Goal: Task Accomplishment & Management: Complete application form

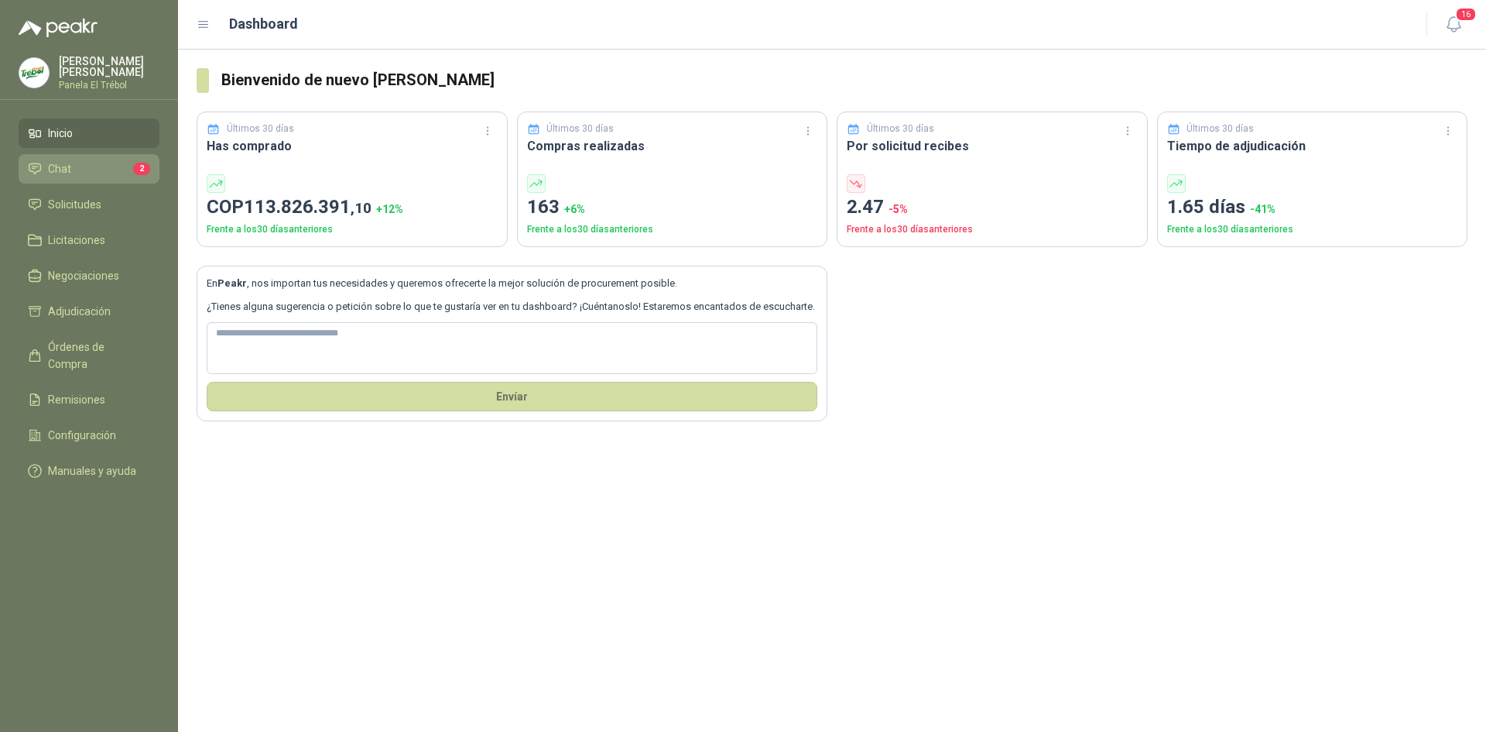
click at [84, 177] on li "Chat 2" at bounding box center [89, 168] width 122 height 17
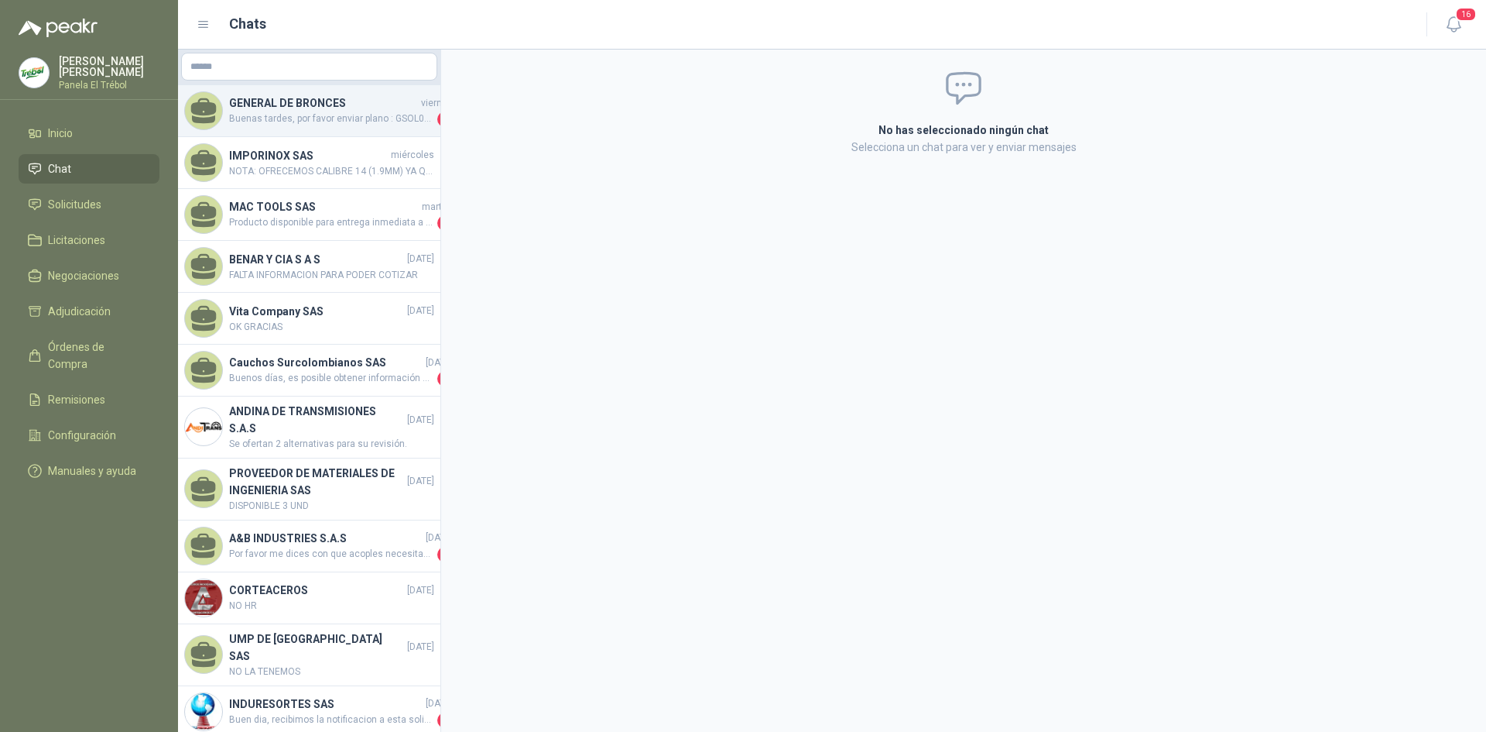
click at [336, 111] on h4 "GENERAL DE BRONCES" at bounding box center [323, 102] width 189 height 17
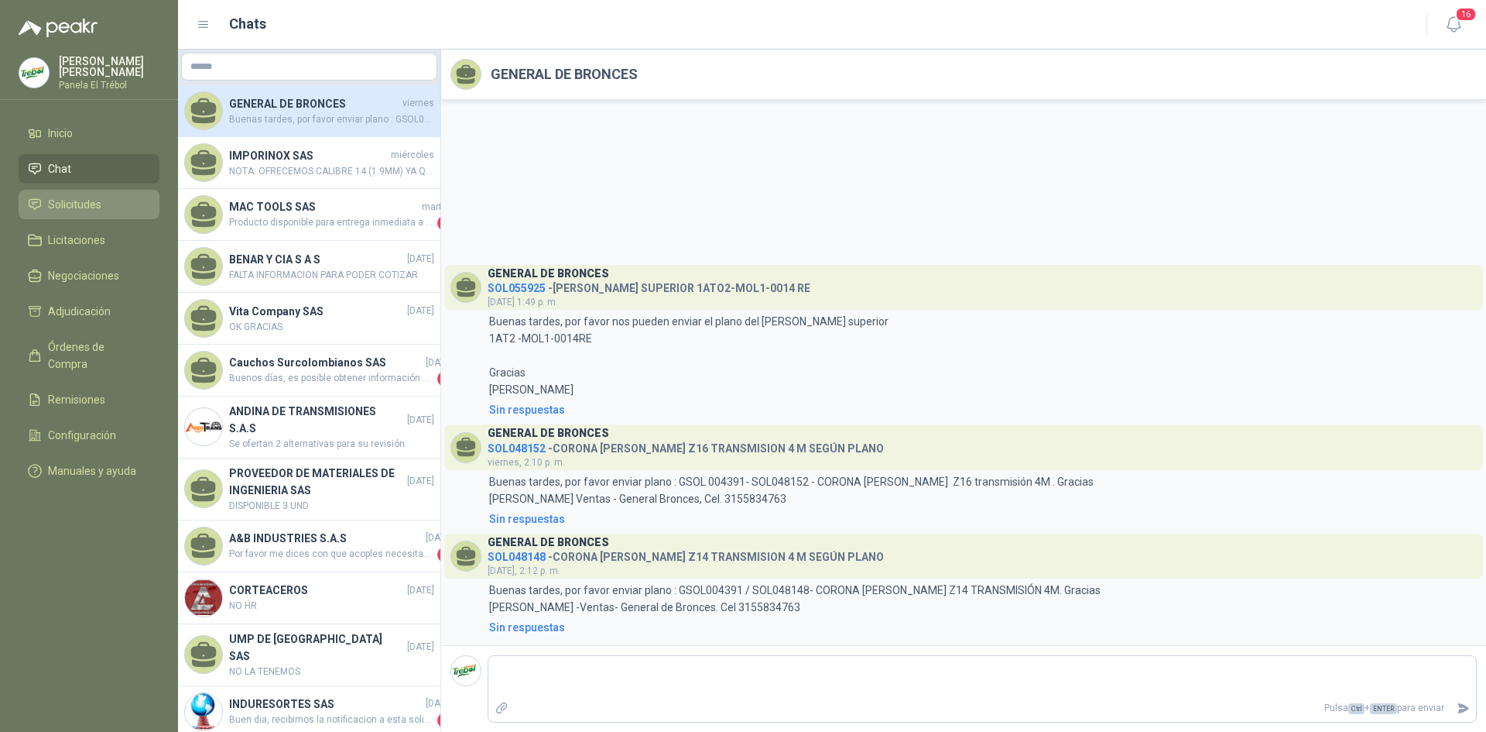
click at [83, 213] on span "Solicitudes" at bounding box center [74, 204] width 53 height 17
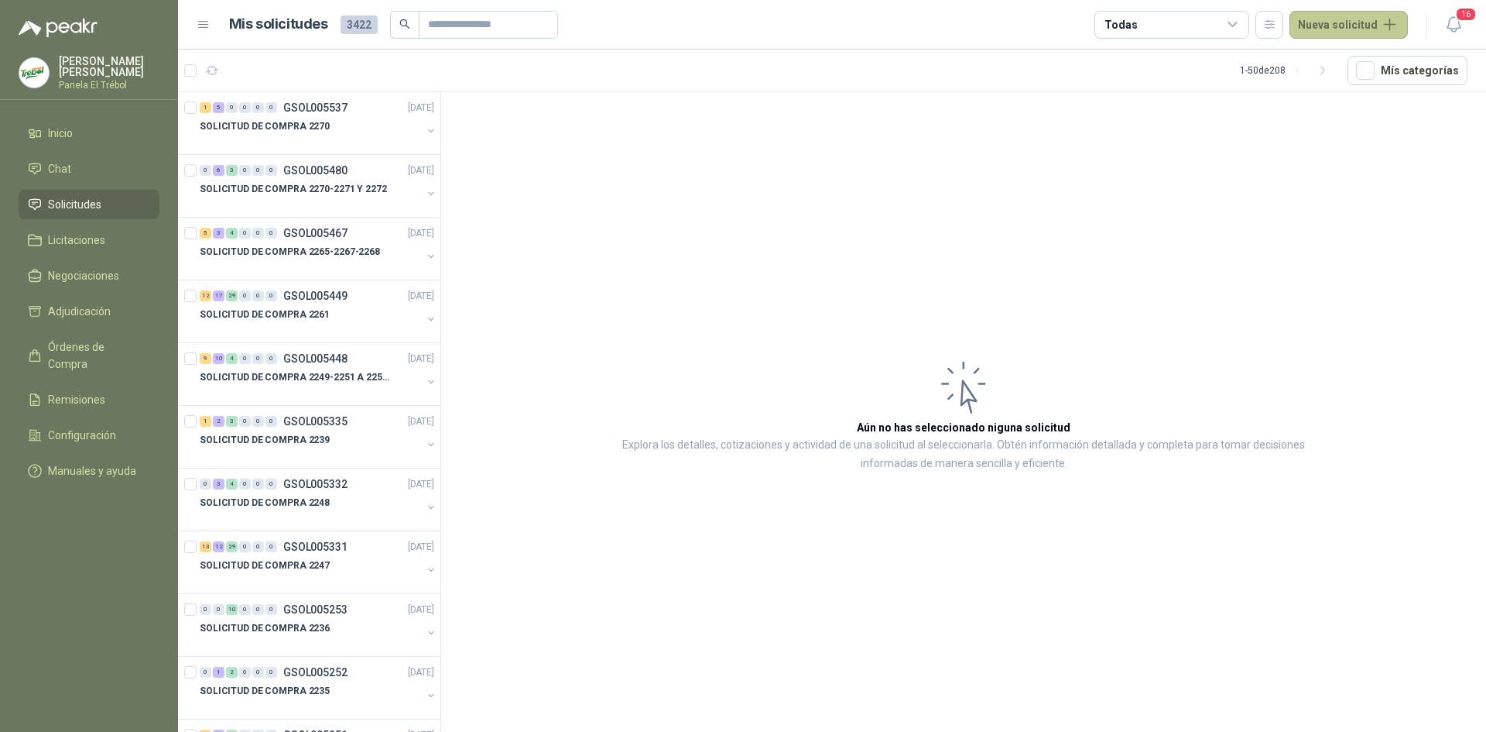
click at [1323, 29] on button "Nueva solicitud" at bounding box center [1349, 25] width 118 height 28
click at [1373, 86] on link "Solicitud grupal" at bounding box center [1367, 88] width 132 height 27
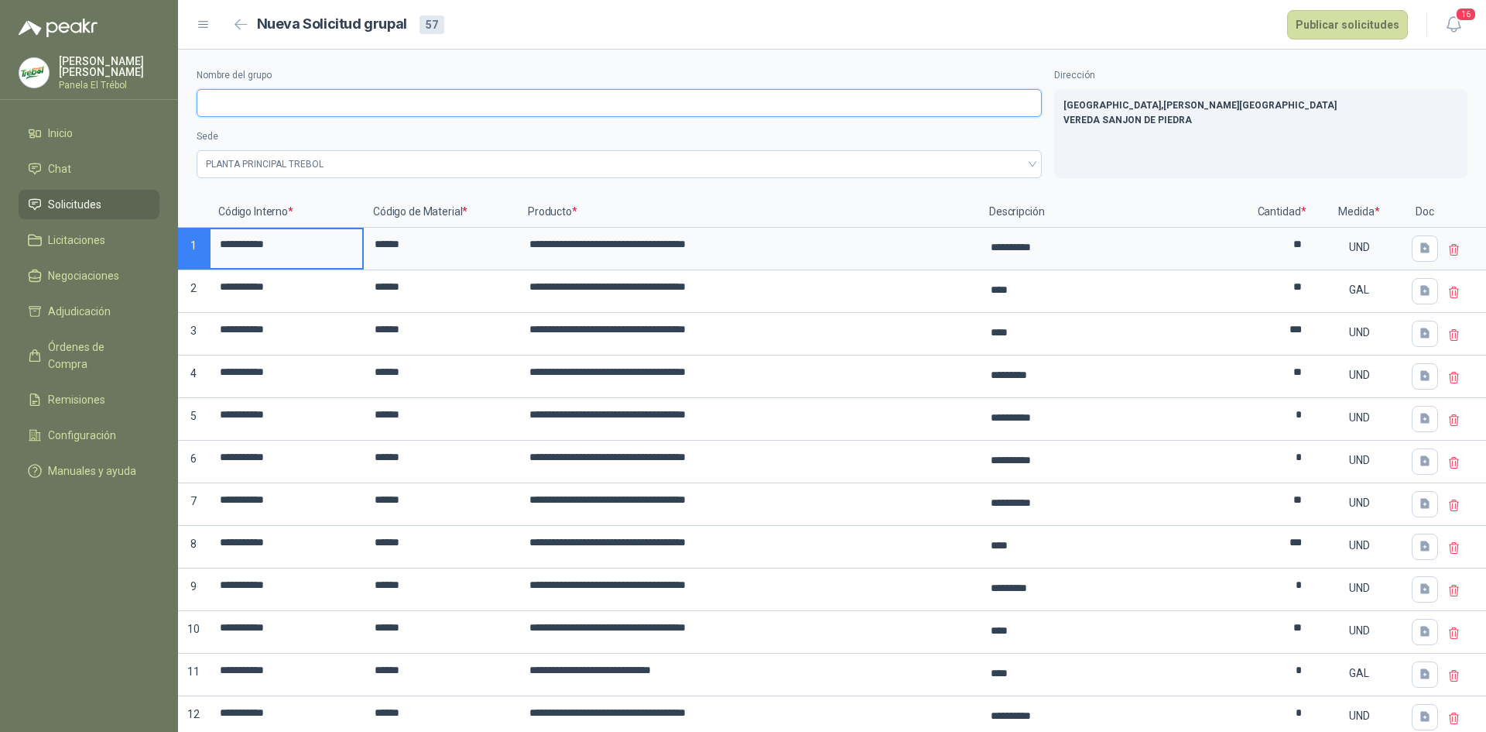
click at [214, 97] on input "Nombre del grupo" at bounding box center [619, 103] width 845 height 28
type input "**********"
click at [1335, 24] on button "Publicar solicitudes" at bounding box center [1347, 24] width 121 height 29
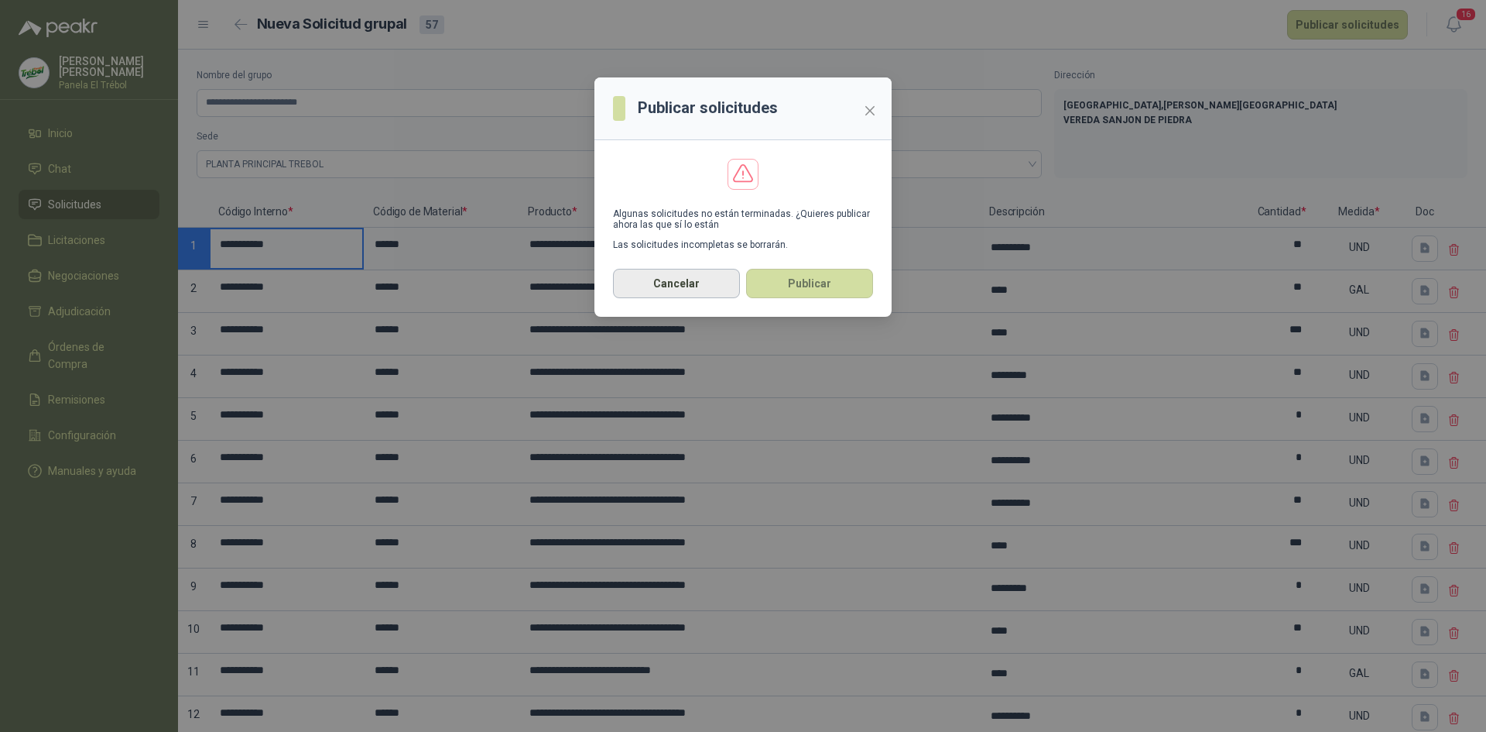
click at [671, 286] on button "Cancelar" at bounding box center [676, 283] width 127 height 29
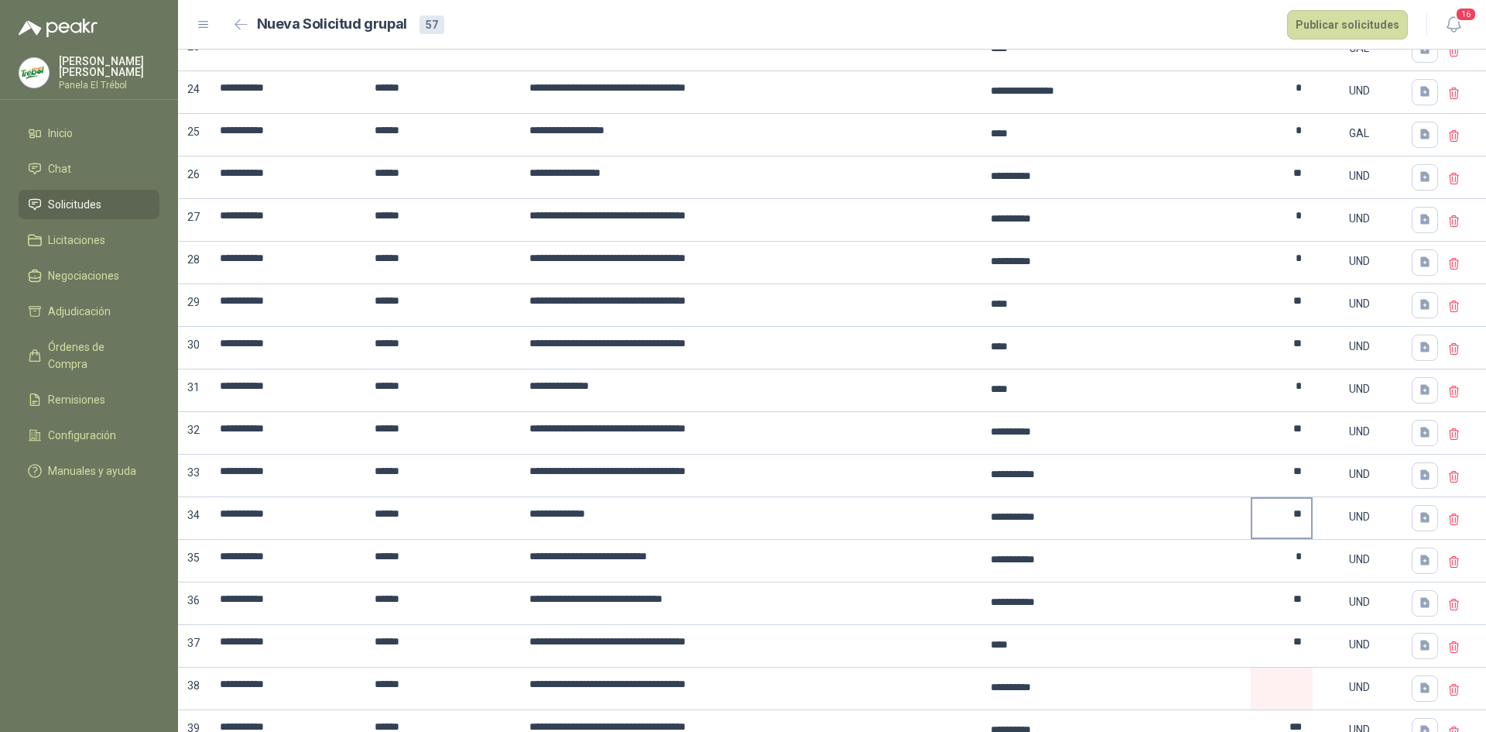
scroll to position [1239, 0]
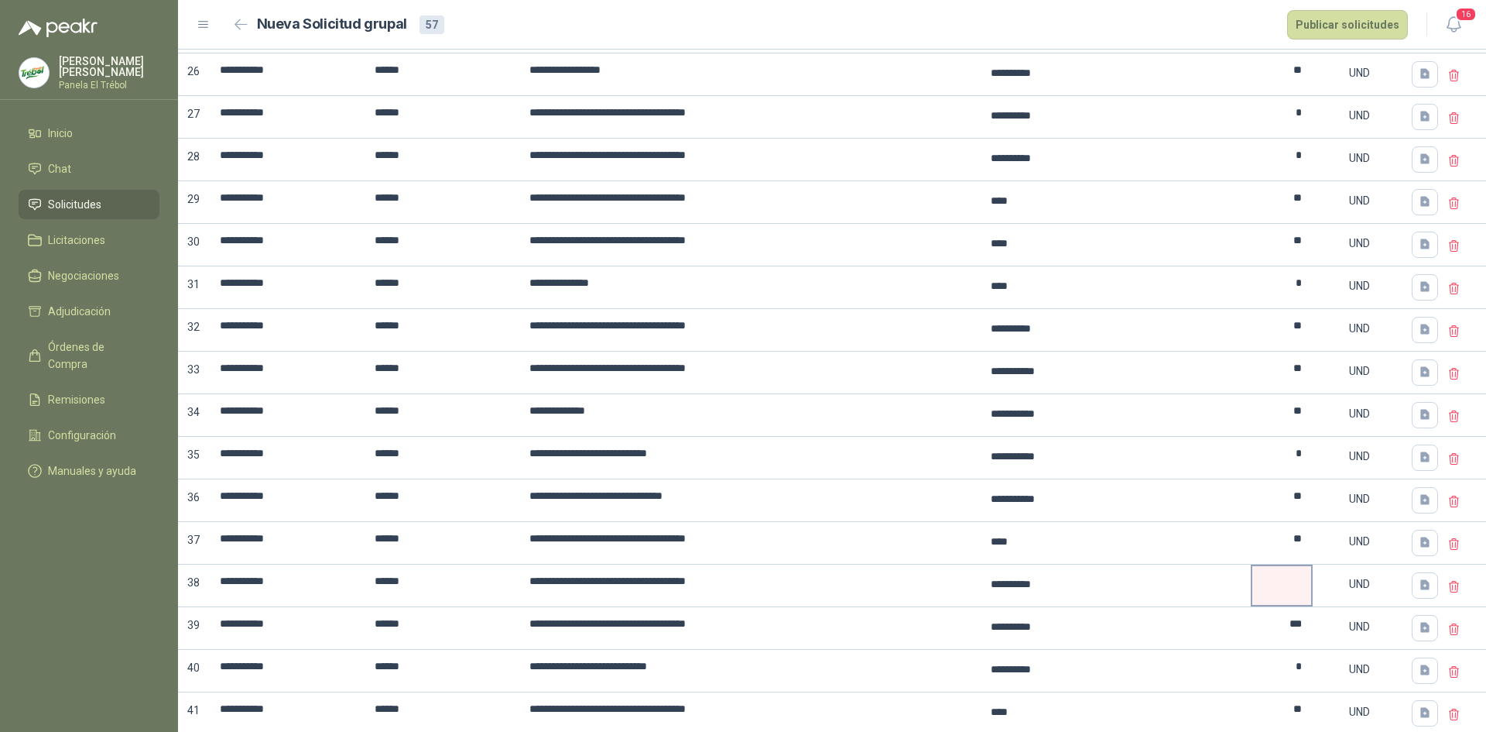
click at [1267, 584] on input at bounding box center [1281, 581] width 59 height 30
type input "*****"
click at [1382, 14] on button "Publicar solicitudes" at bounding box center [1347, 24] width 121 height 29
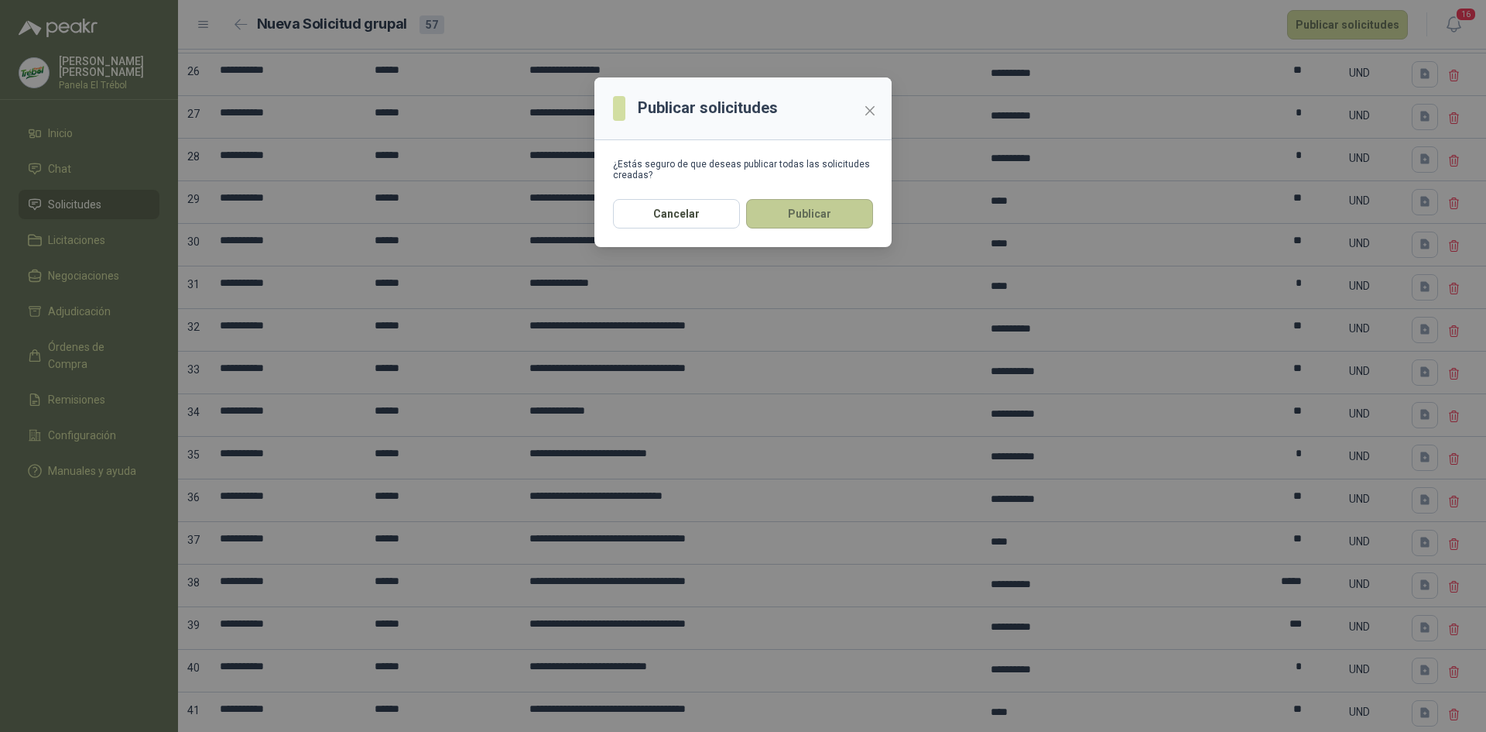
click at [821, 218] on button "Publicar" at bounding box center [809, 213] width 127 height 29
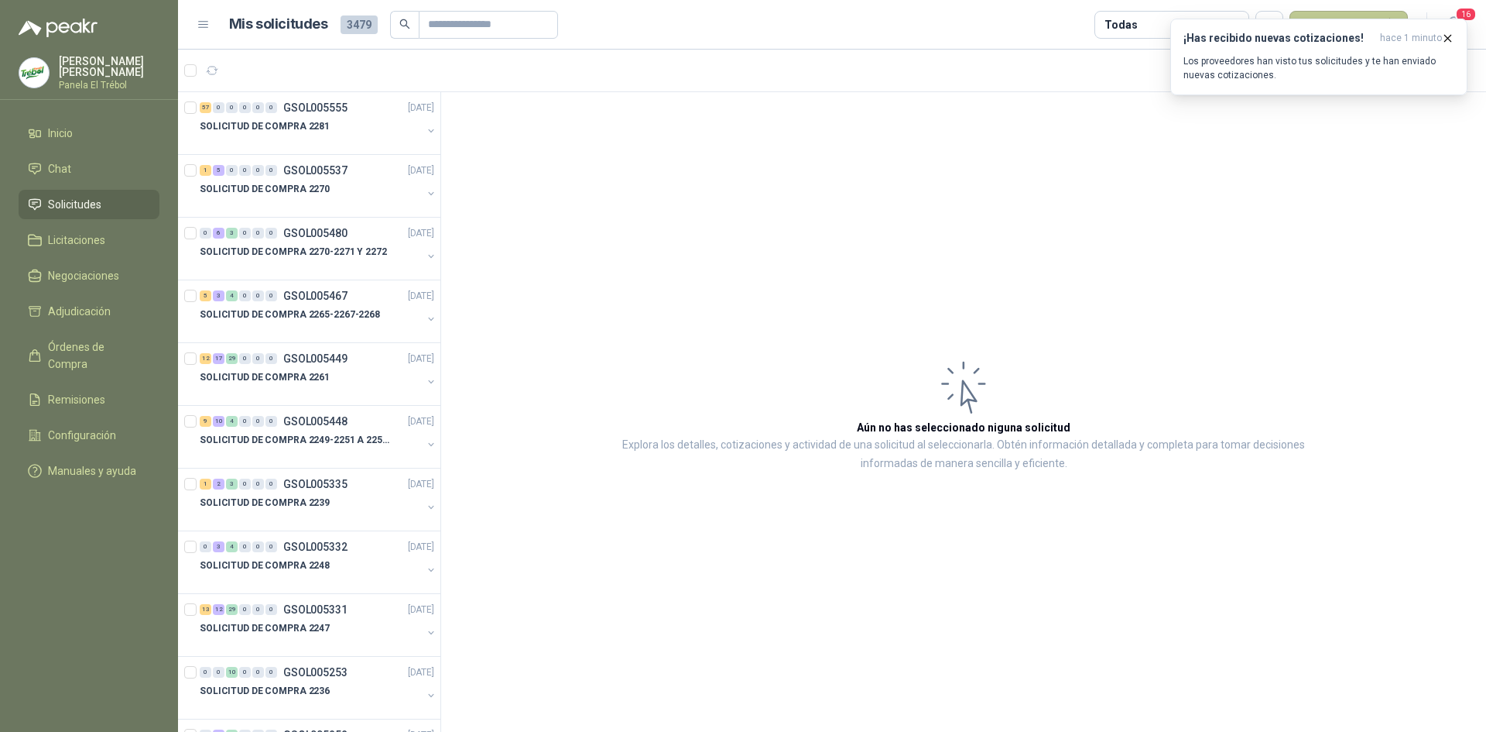
click at [1385, 11] on button "Nueva solicitud" at bounding box center [1349, 25] width 118 height 28
click at [1447, 38] on icon "button" at bounding box center [1447, 38] width 13 height 13
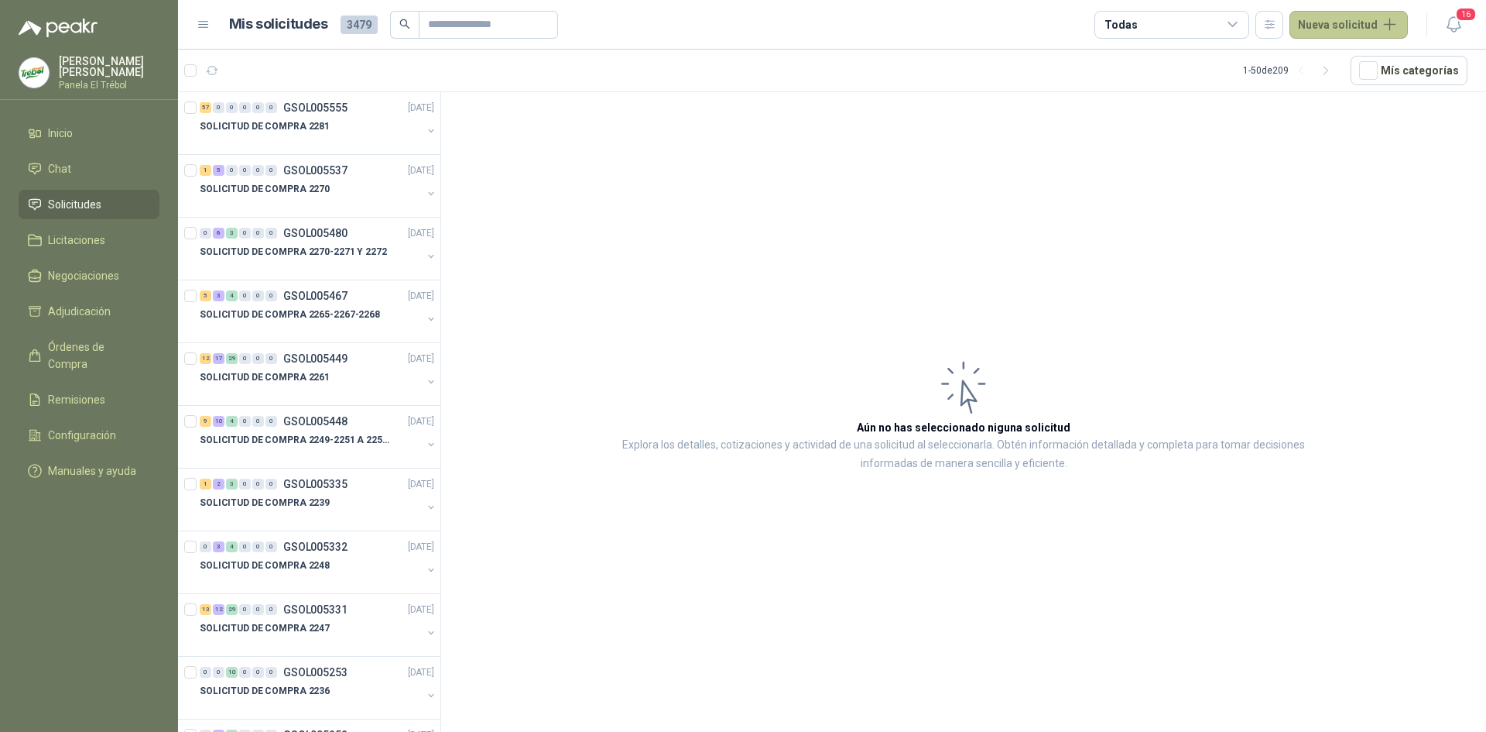
click at [1369, 25] on button "Nueva solicitud" at bounding box center [1349, 25] width 118 height 28
click at [1363, 89] on link "Solicitud grupal" at bounding box center [1367, 88] width 132 height 27
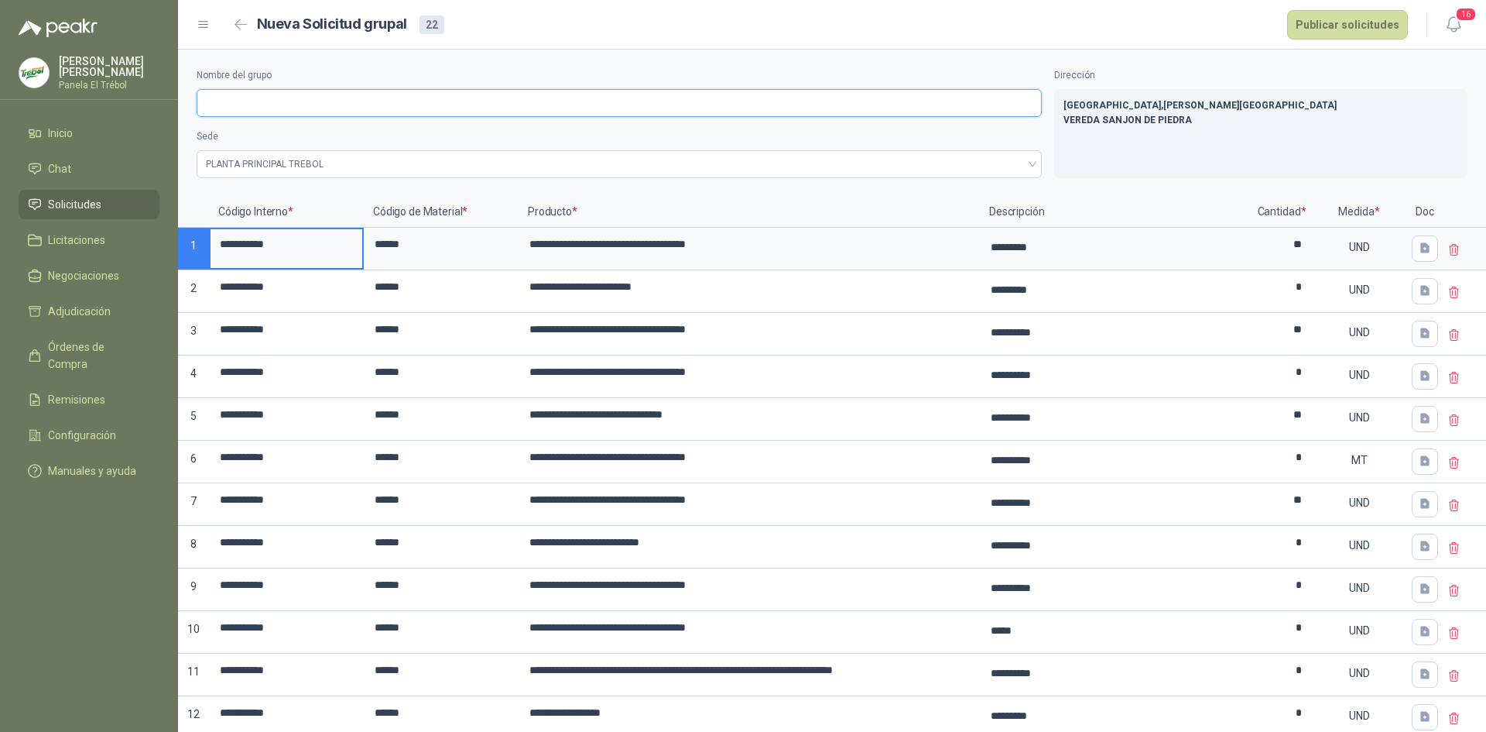
click at [248, 110] on input "Nombre del grupo" at bounding box center [619, 103] width 845 height 28
click at [307, 105] on input "**********" at bounding box center [619, 103] width 845 height 28
click at [378, 102] on input "**********" at bounding box center [619, 103] width 845 height 28
click at [379, 101] on input "**********" at bounding box center [619, 103] width 845 height 28
type input "**********"
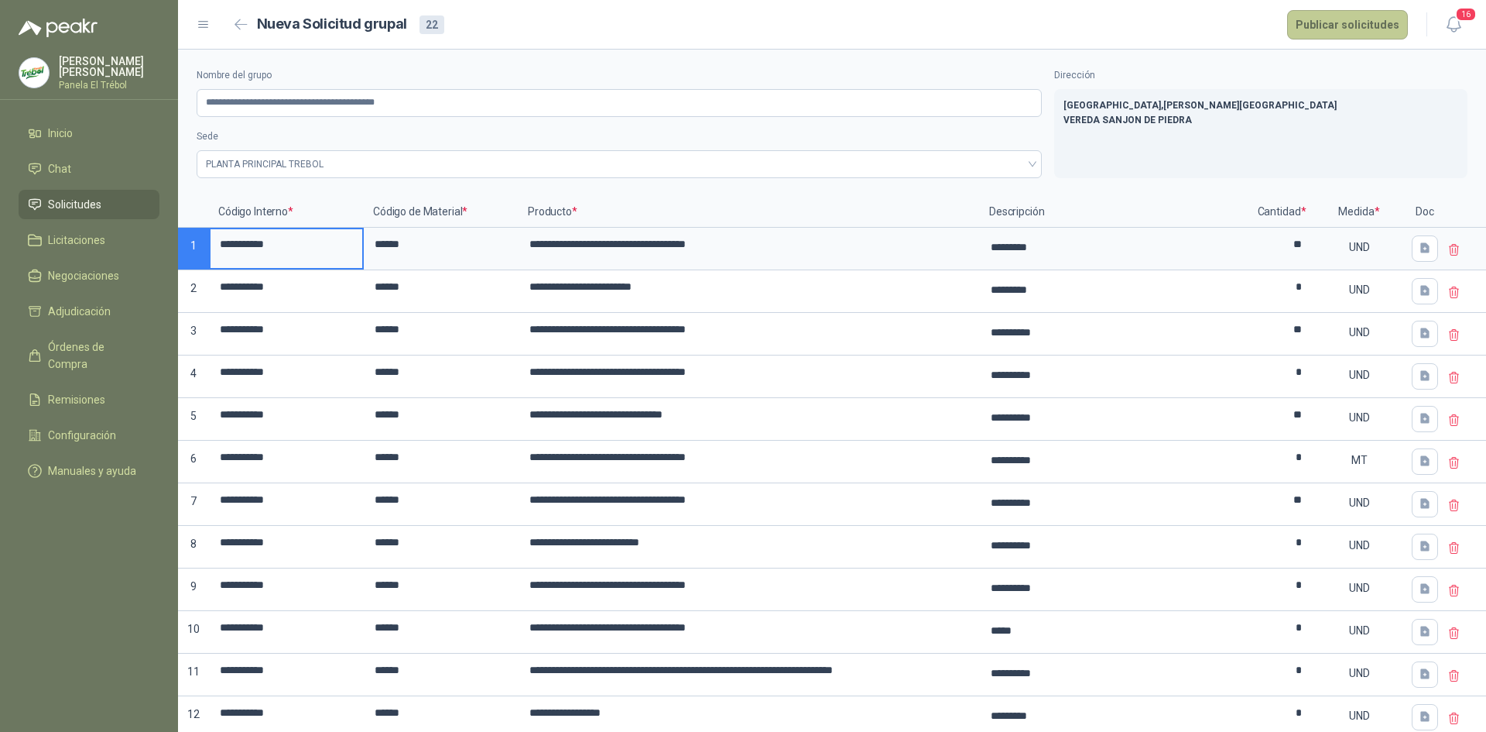
click at [1352, 27] on button "Publicar solicitudes" at bounding box center [1347, 24] width 121 height 29
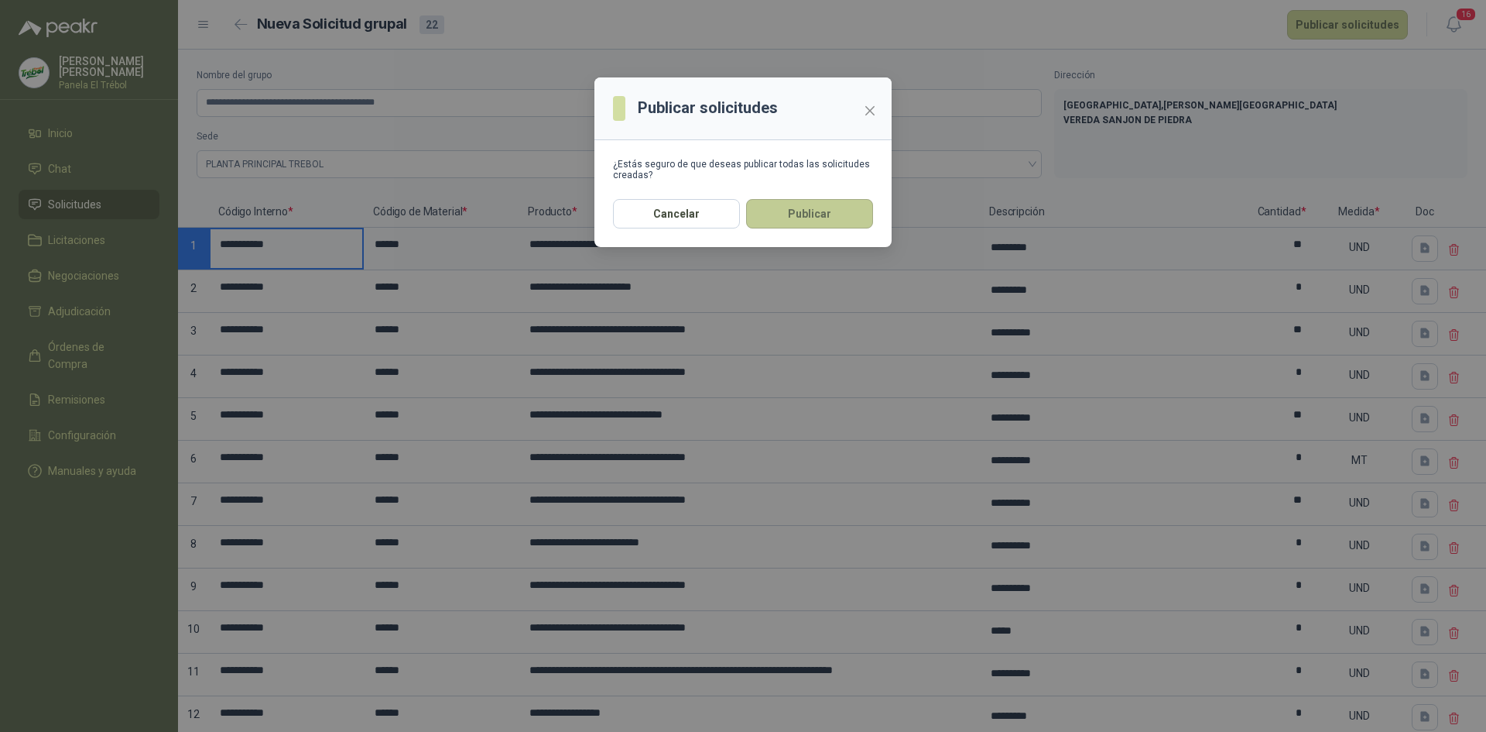
click at [825, 220] on button "Publicar" at bounding box center [809, 213] width 127 height 29
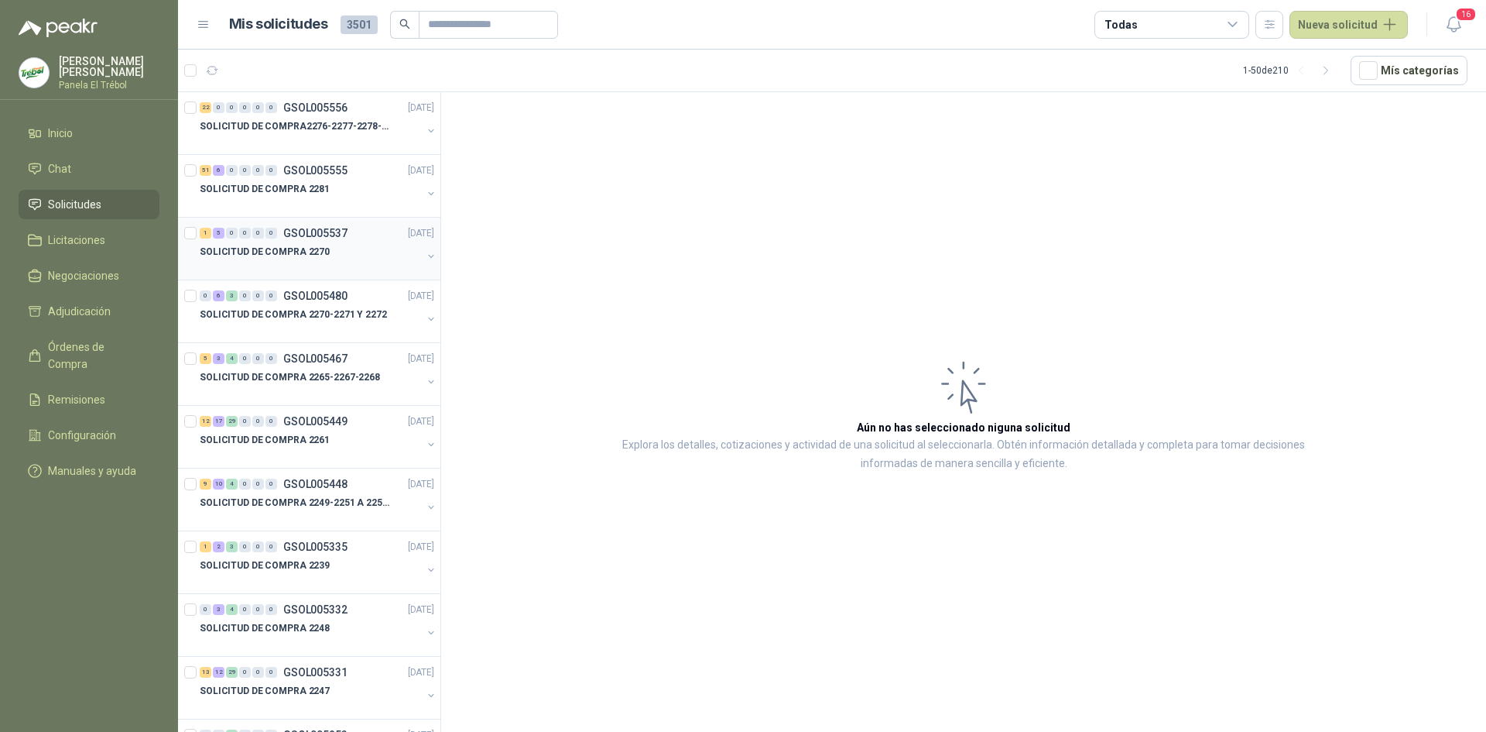
click at [425, 251] on button "button" at bounding box center [431, 256] width 12 height 12
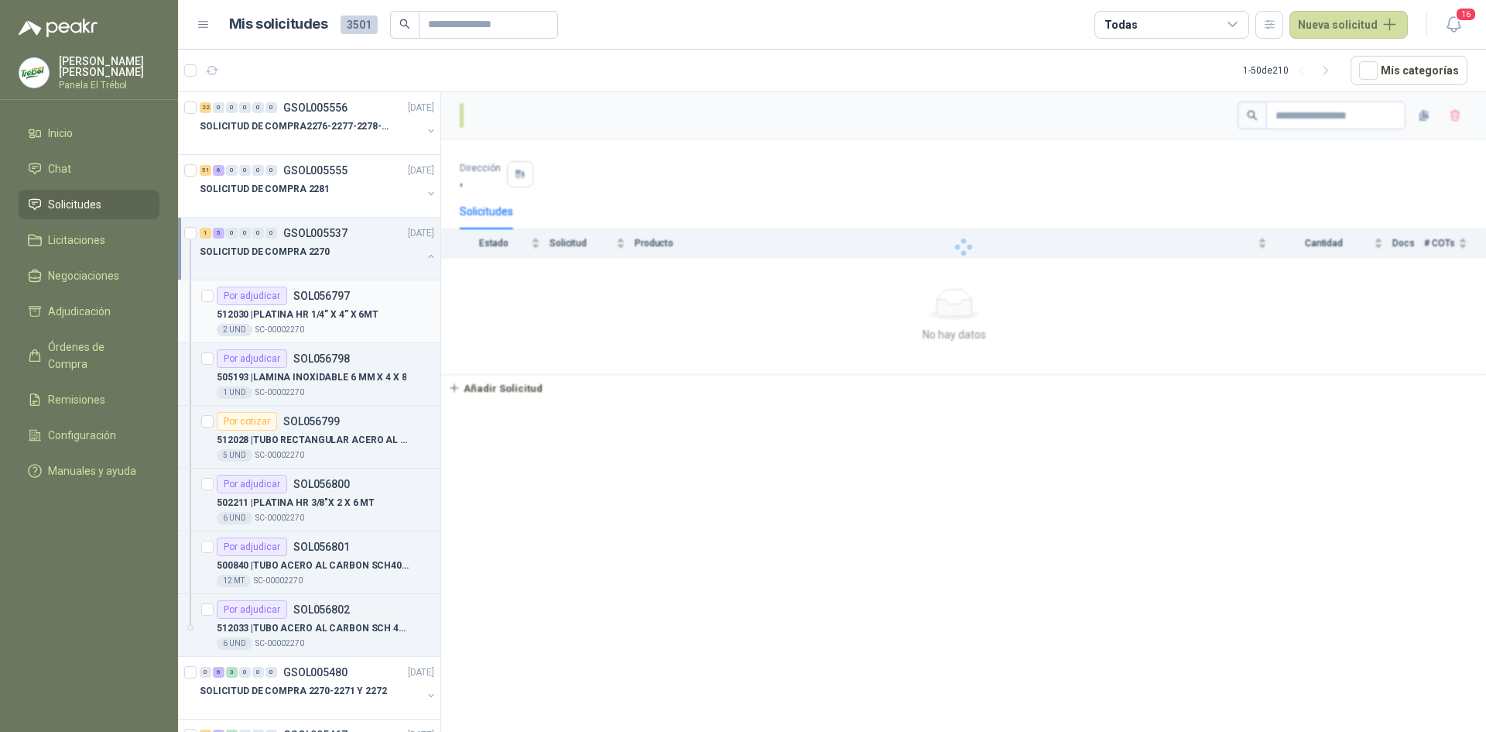
click at [341, 308] on p "512030 | PLATINA HR 1/4” X 4” X 6MT" at bounding box center [298, 314] width 162 height 15
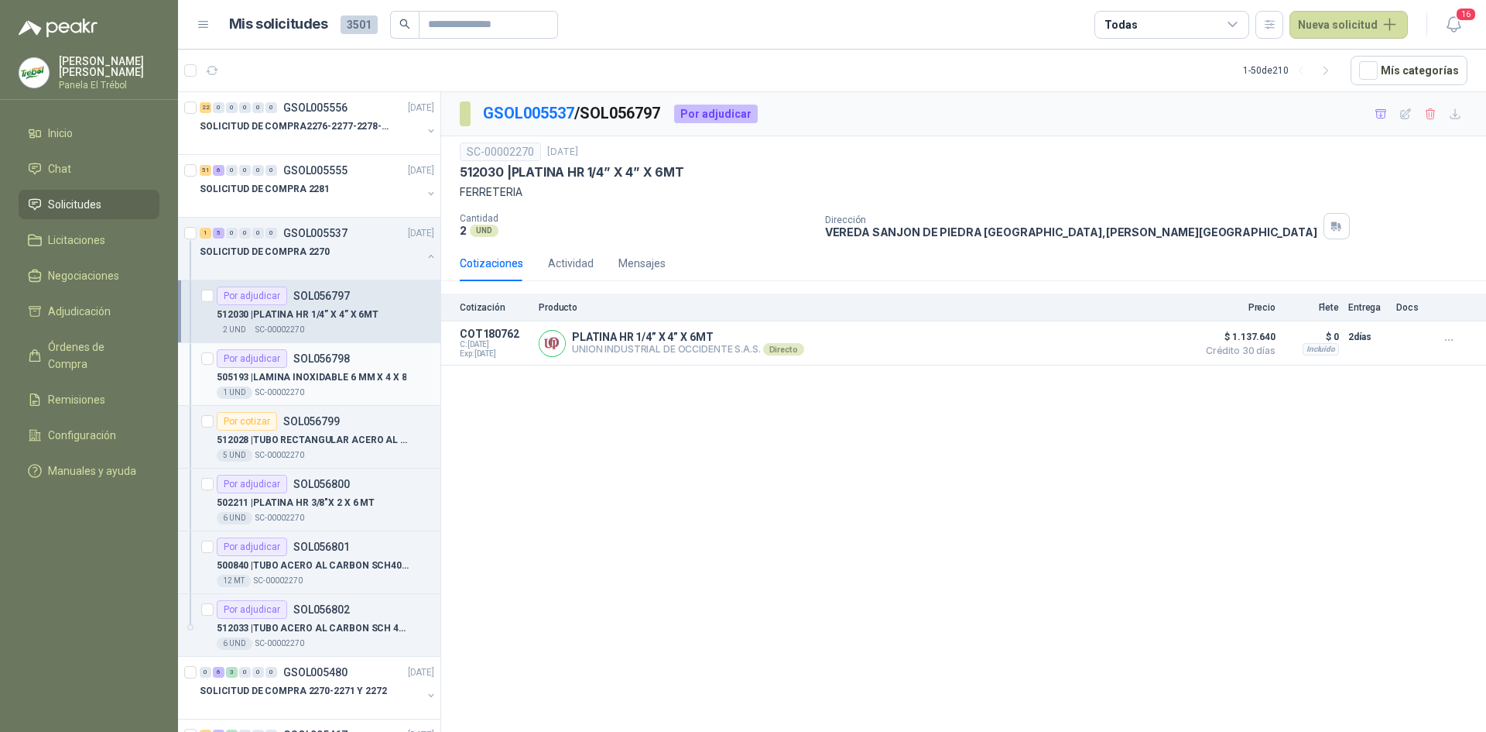
click at [328, 383] on p "505193 | LAMINA INOXIDABLE 6 MM X 4 X 8" at bounding box center [312, 377] width 190 height 15
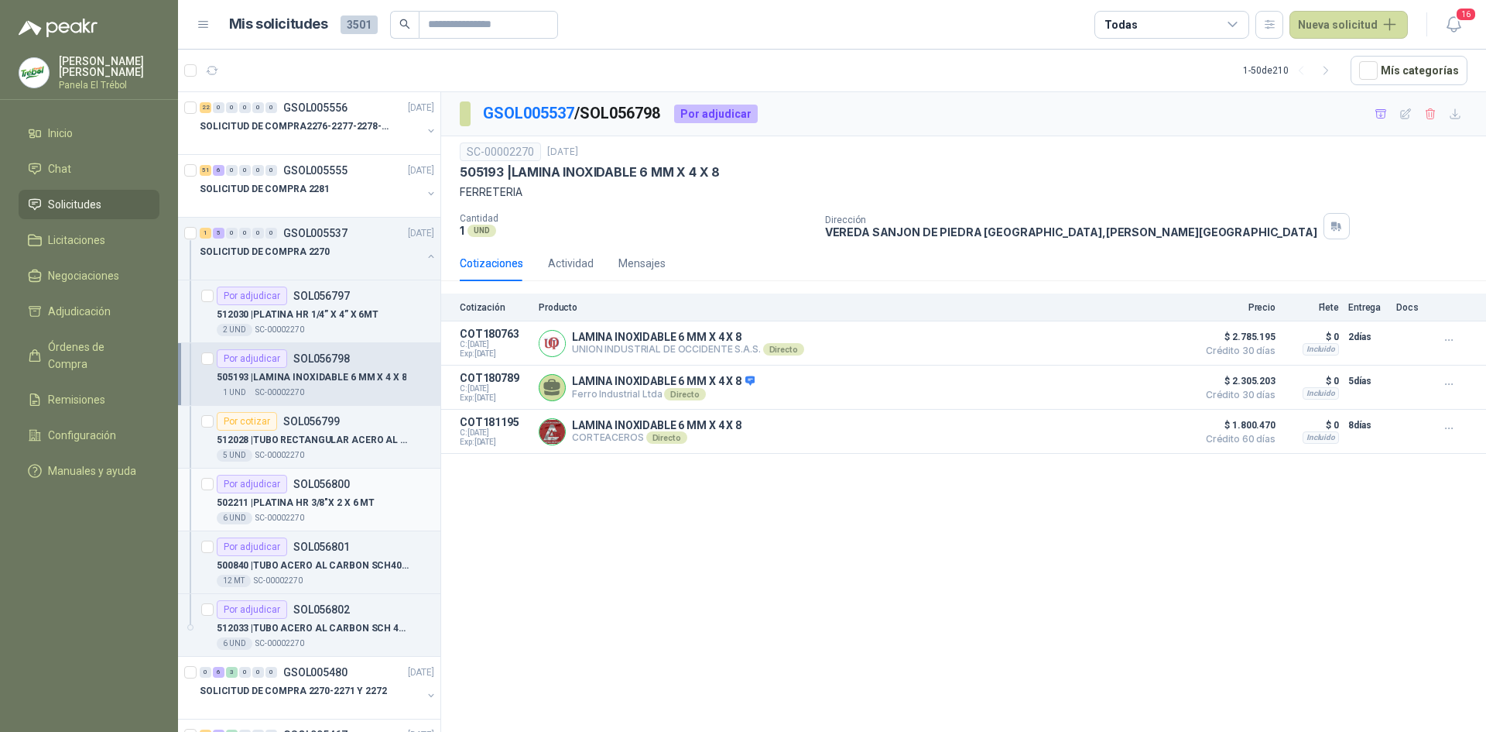
click at [307, 492] on div "Por adjudicar SOL056800" at bounding box center [283, 484] width 133 height 19
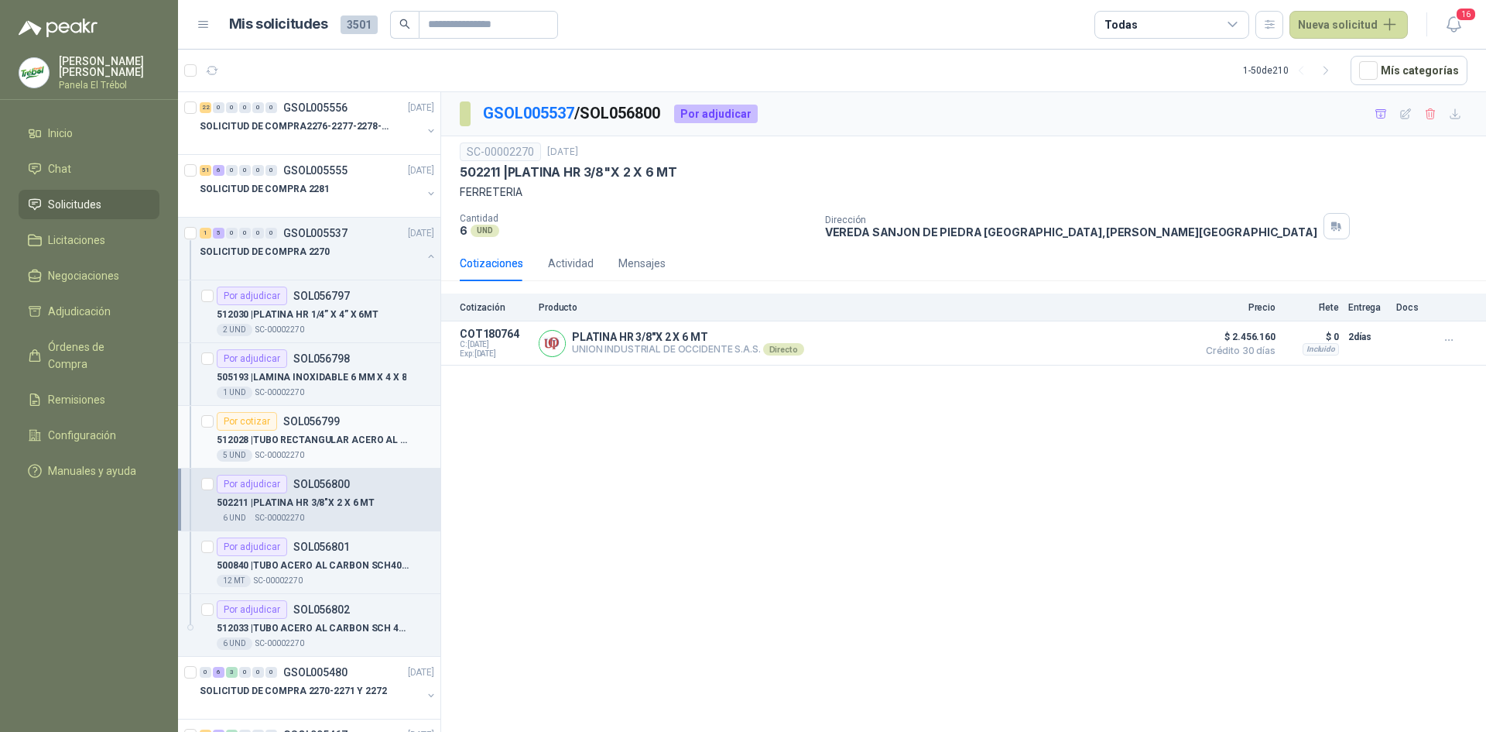
click at [328, 440] on p "512028 | TUBO RECTANGULAR ACERO AL CARBON 3” X 1." at bounding box center [313, 440] width 193 height 15
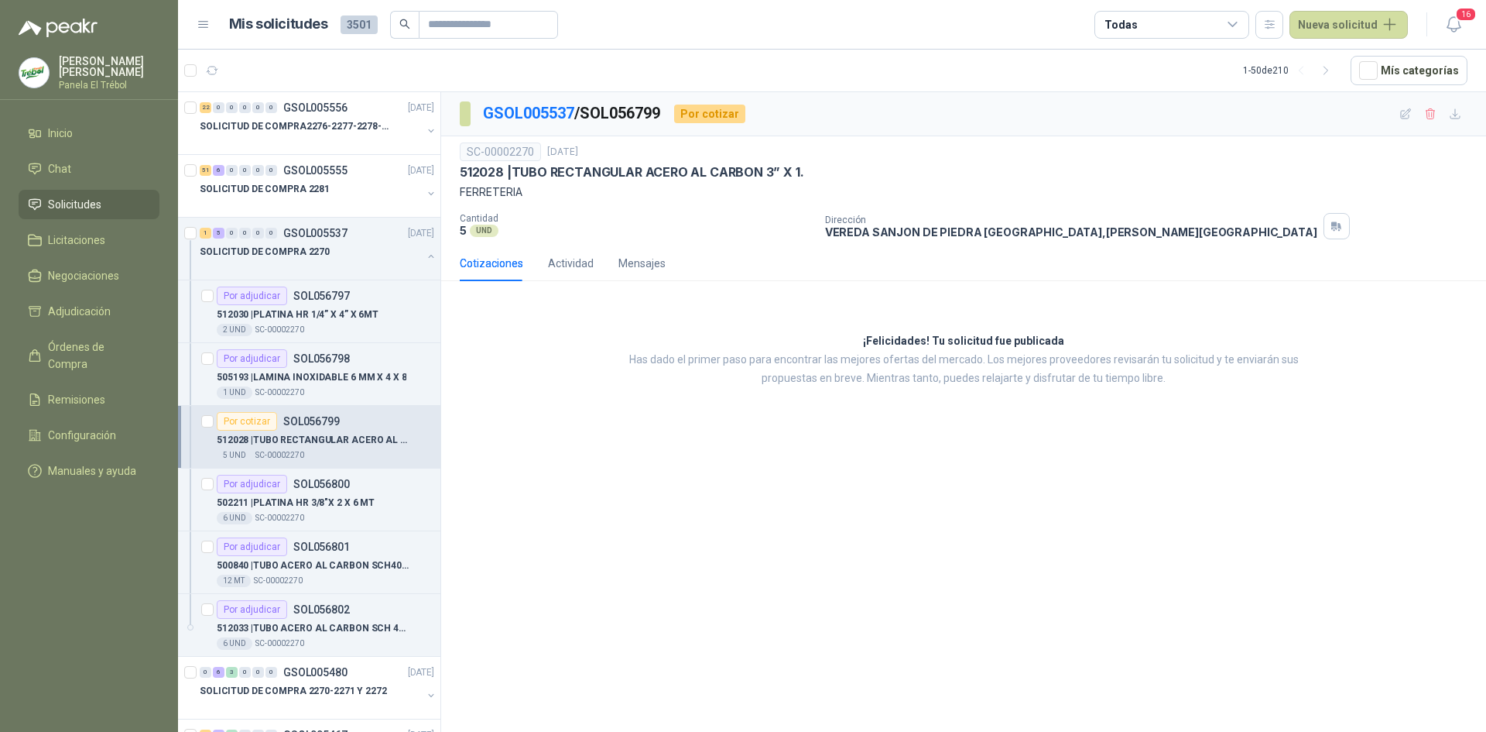
click at [312, 437] on p "512028 | TUBO RECTANGULAR ACERO AL CARBON 3” X 1." at bounding box center [313, 440] width 193 height 15
click at [320, 446] on p "512028 | TUBO RECTANGULAR ACERO AL CARBON 3” X 1." at bounding box center [313, 440] width 193 height 15
click at [332, 500] on p "502211 | PLATINA HR 3/8"X 2 X 6 MT" at bounding box center [296, 502] width 158 height 15
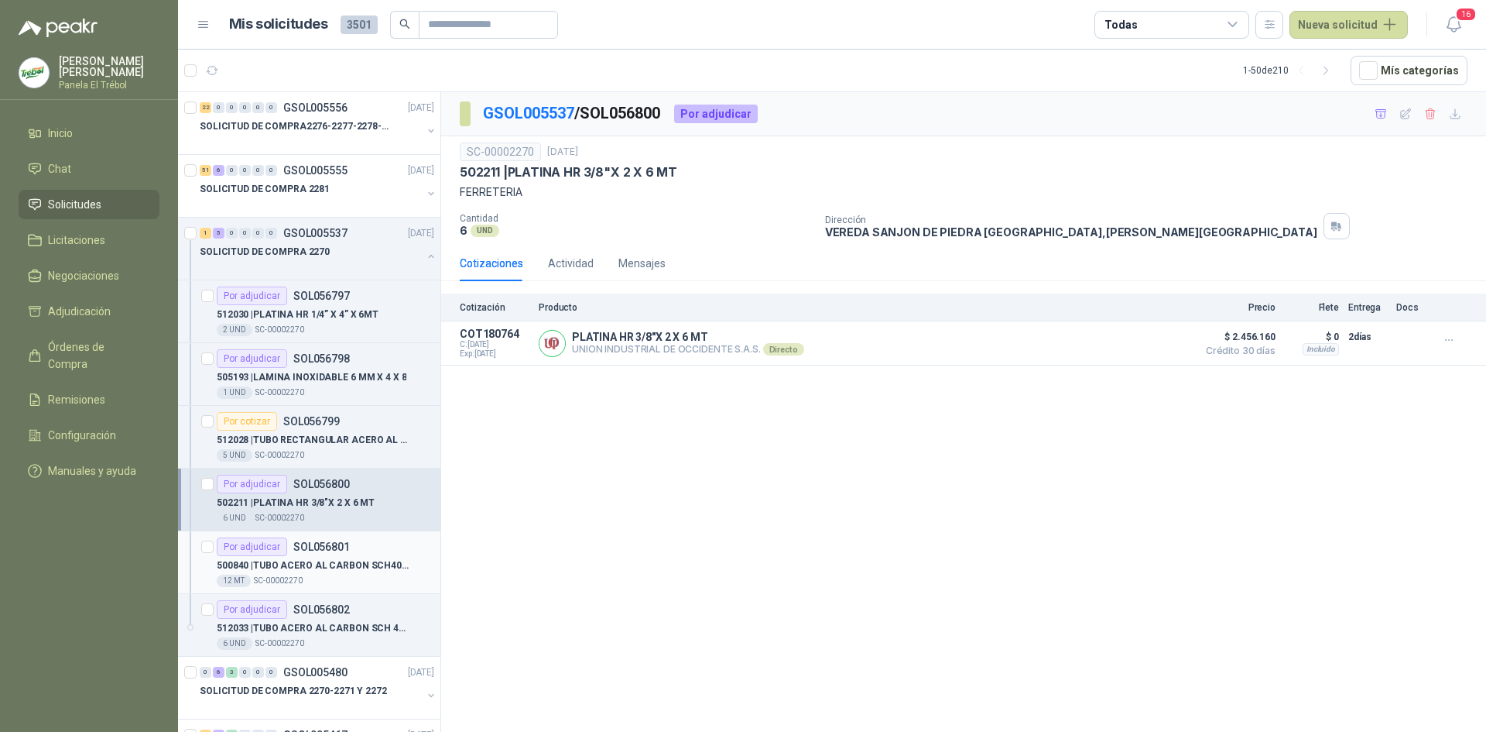
click at [299, 556] on div "500840 | TUBO ACERO AL CARBON SCH40 1.1/2 X 6 MT" at bounding box center [326, 565] width 218 height 19
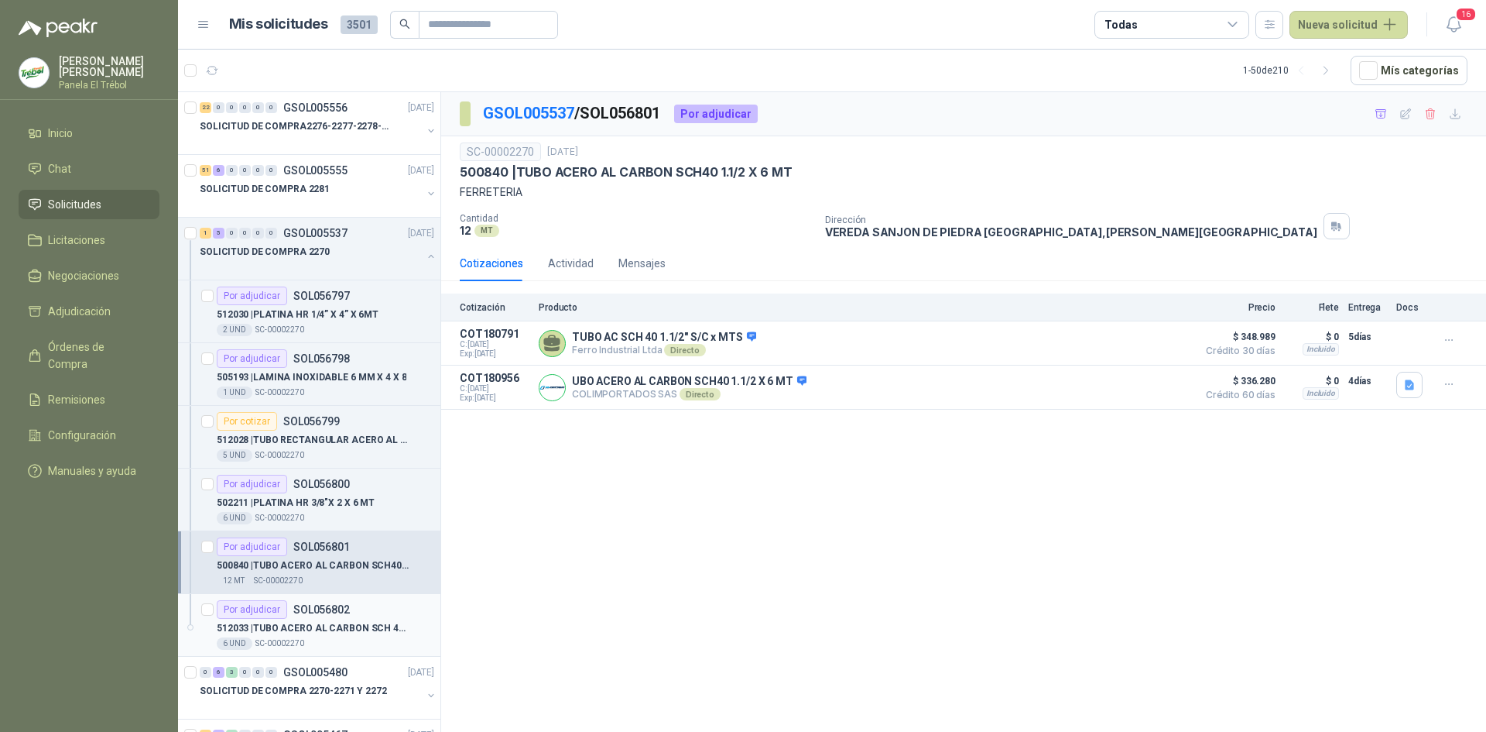
click at [341, 636] on div "512033 | TUBO ACERO AL CARBON SCH 40 1.1/4” X 6MT 6 UND  SC-00002270" at bounding box center [326, 633] width 218 height 31
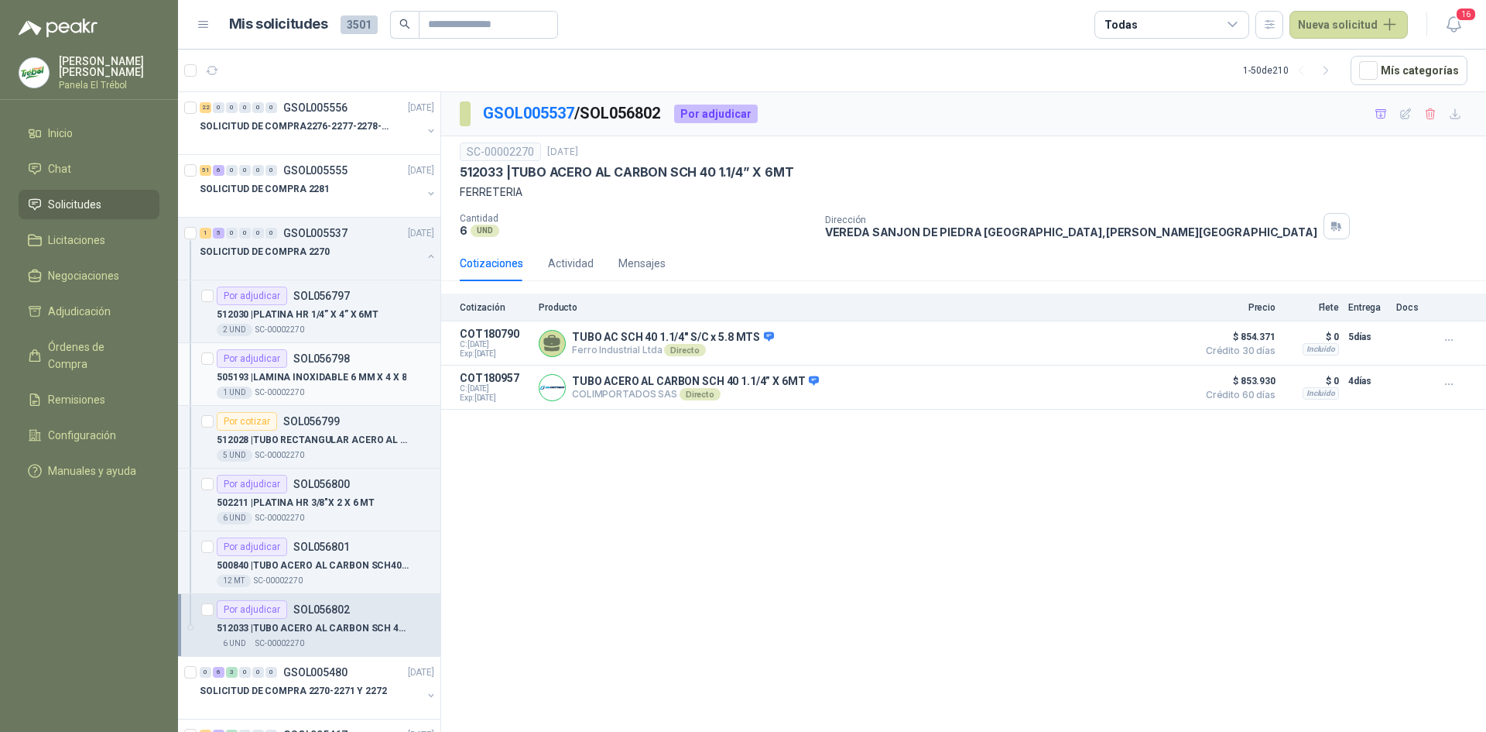
click at [325, 381] on p "505193 | LAMINA INOXIDABLE 6 MM X 4 X 8" at bounding box center [312, 377] width 190 height 15
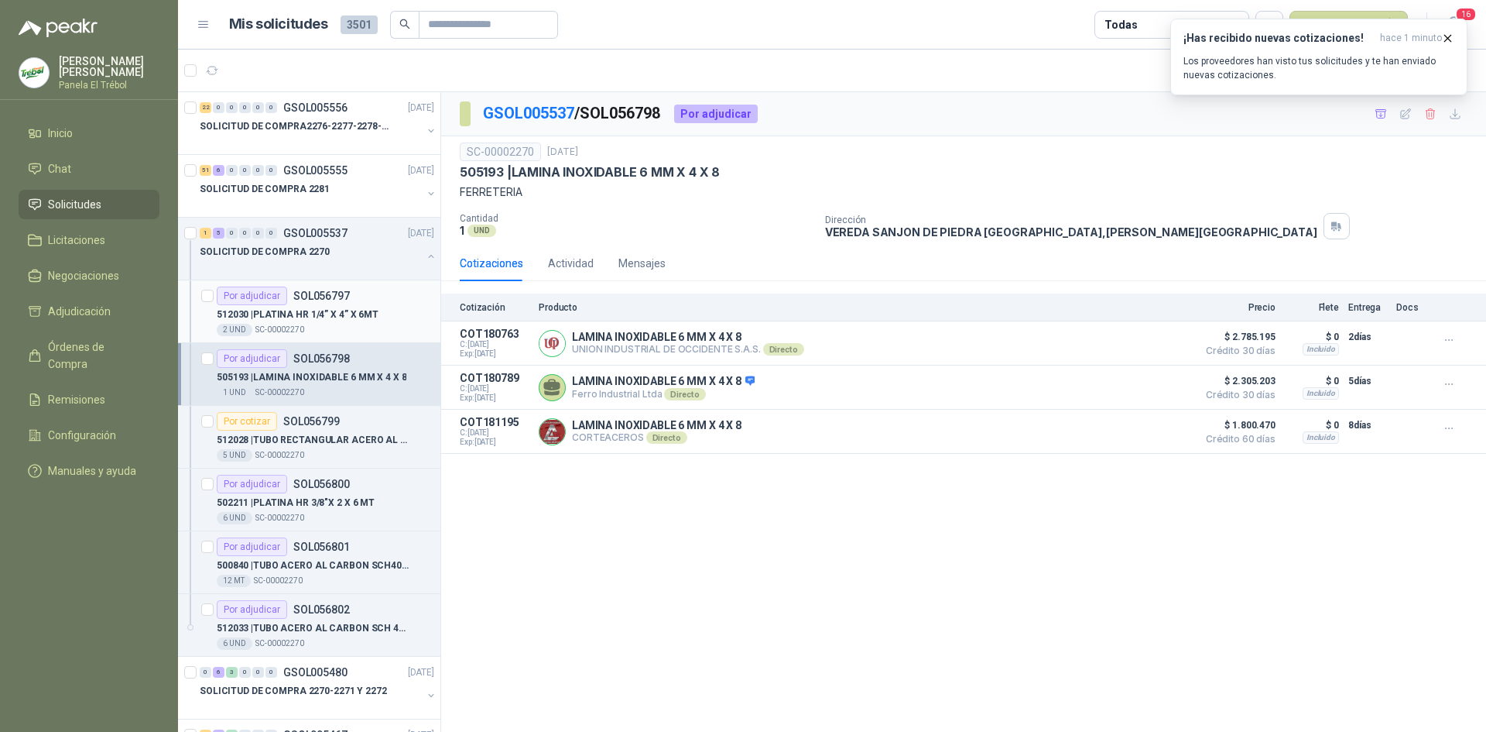
click at [314, 317] on p "512030 | PLATINA HR 1/4” X 4” X 6MT" at bounding box center [298, 314] width 162 height 15
